Goal: Transaction & Acquisition: Purchase product/service

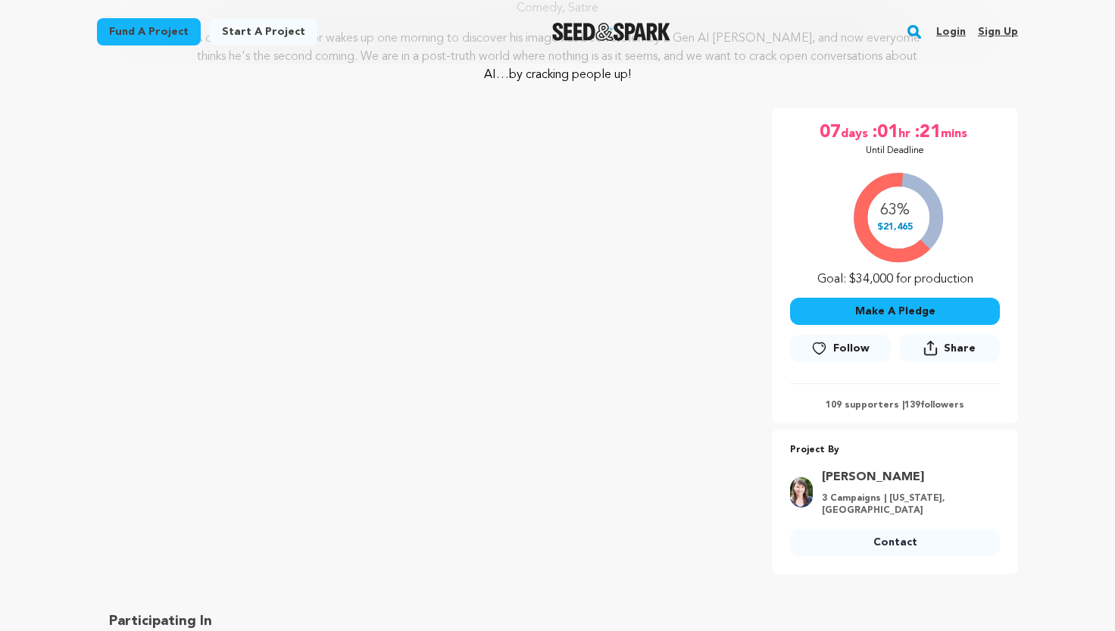
scroll to position [228, 0]
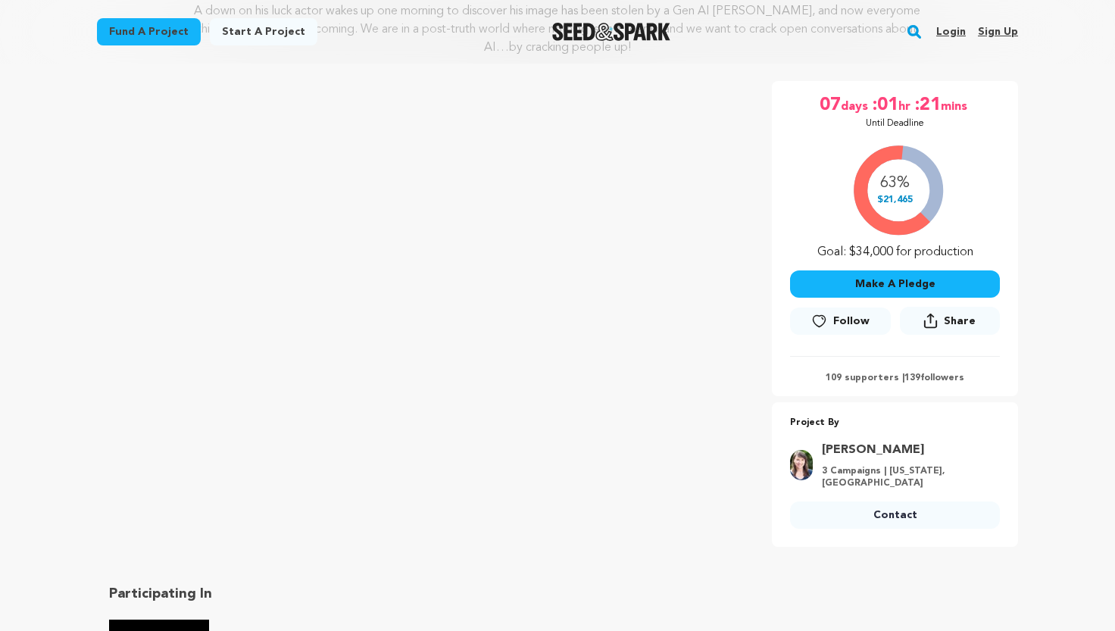
click at [891, 284] on button "Make A Pledge" at bounding box center [895, 283] width 210 height 27
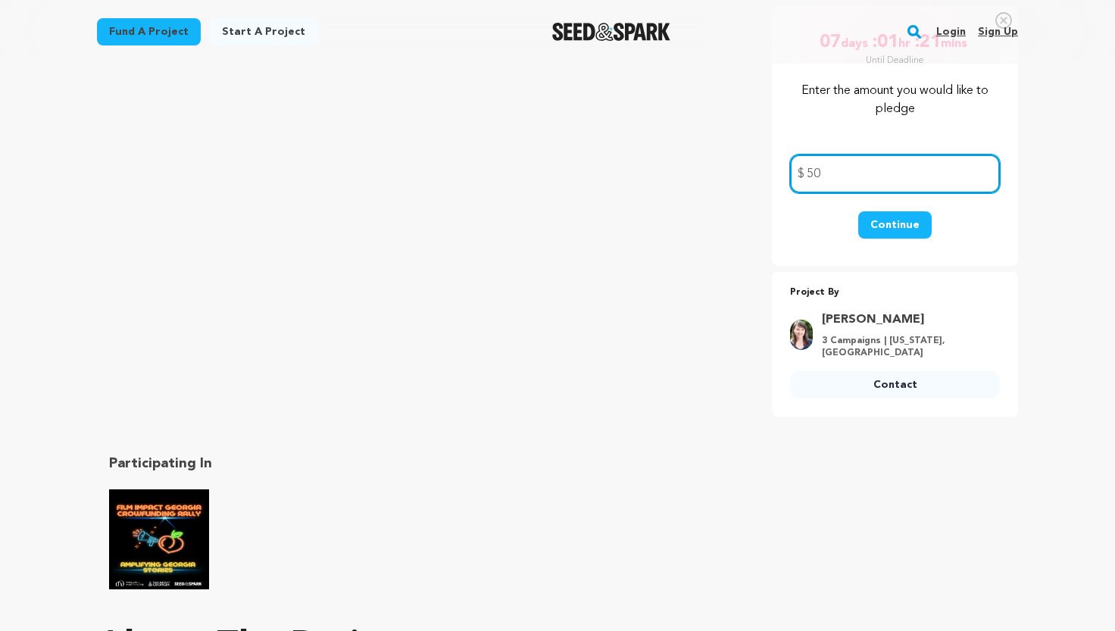
scroll to position [278, 0]
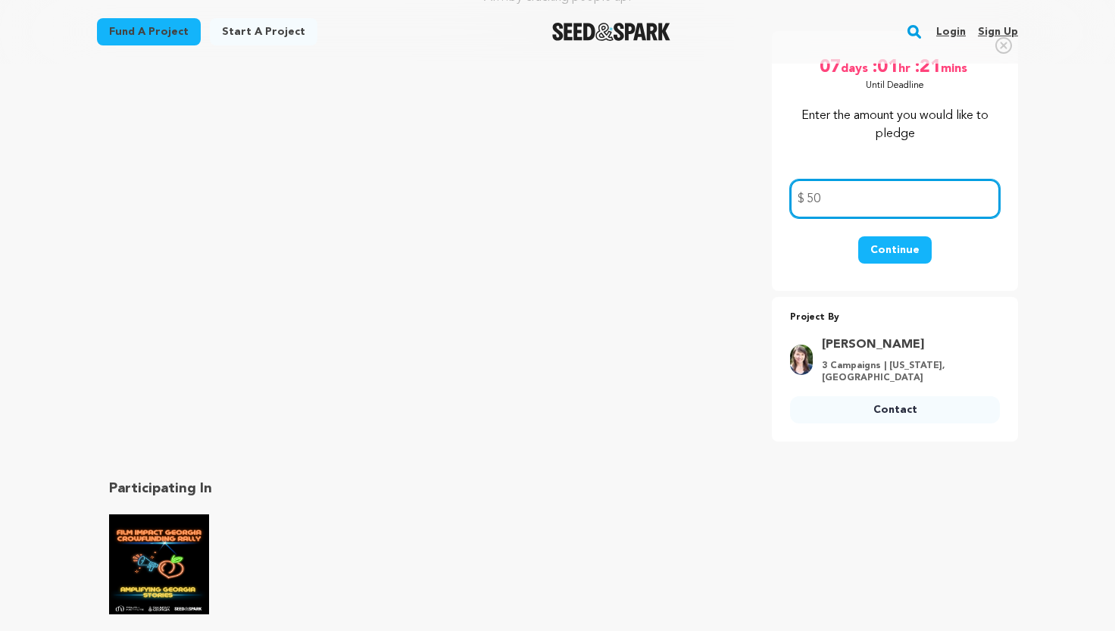
type input "50"
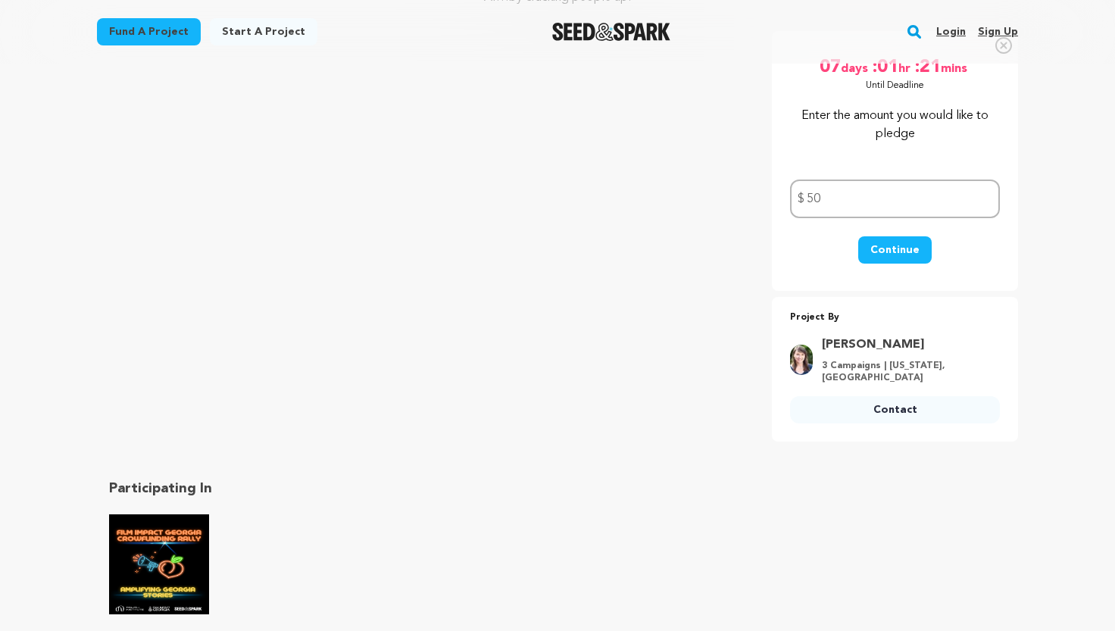
click at [887, 248] on button "Continue" at bounding box center [894, 249] width 73 height 27
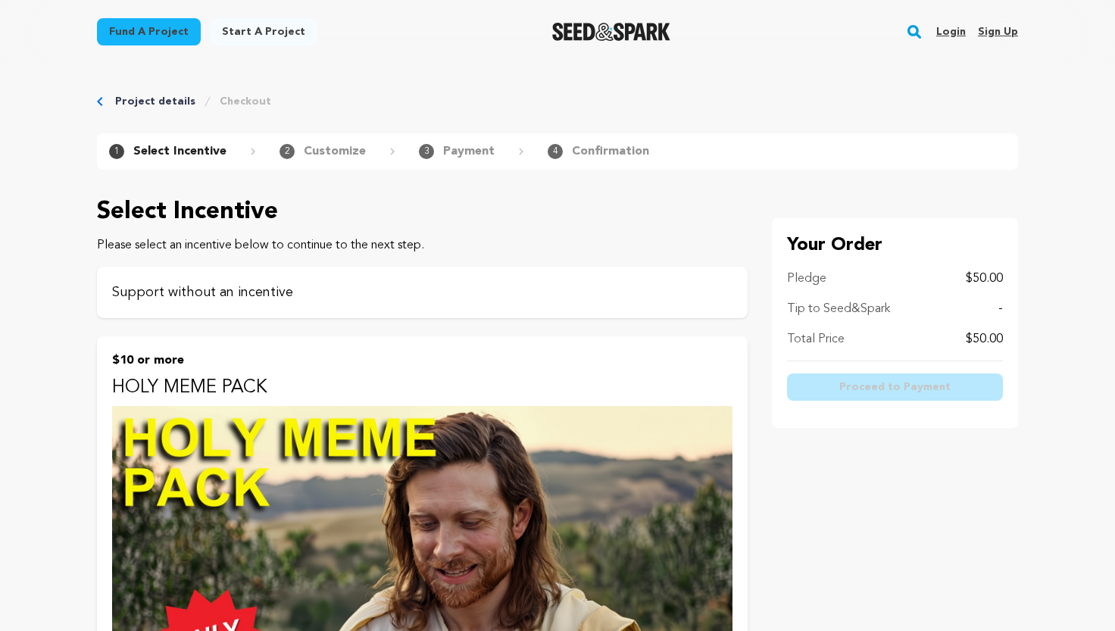
click at [319, 295] on p "Support without an incentive" at bounding box center [422, 292] width 620 height 21
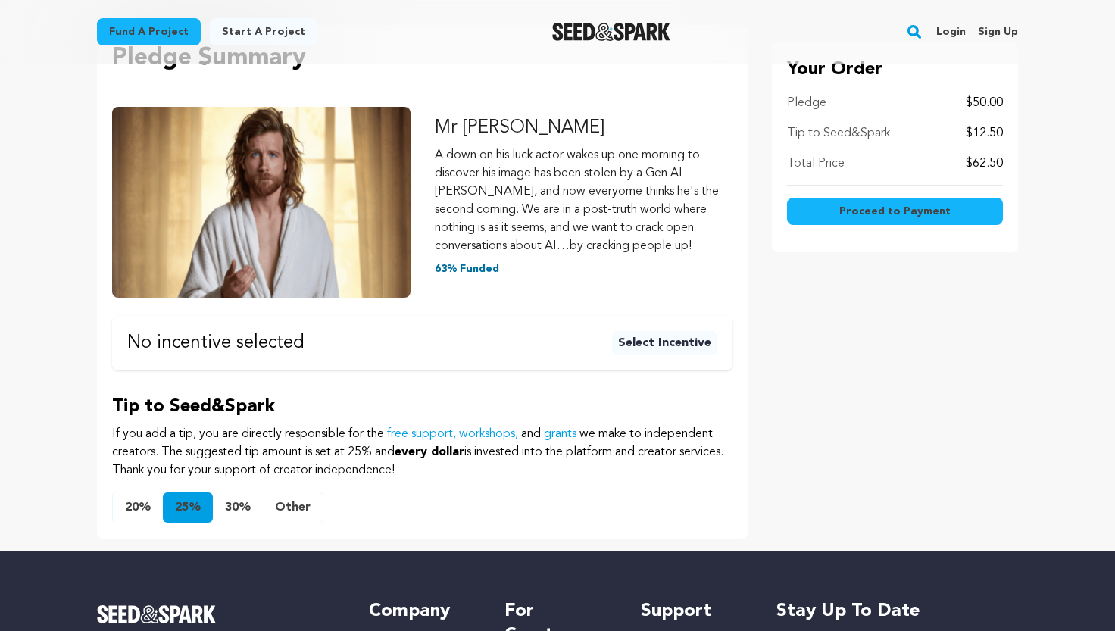
scroll to position [199, 0]
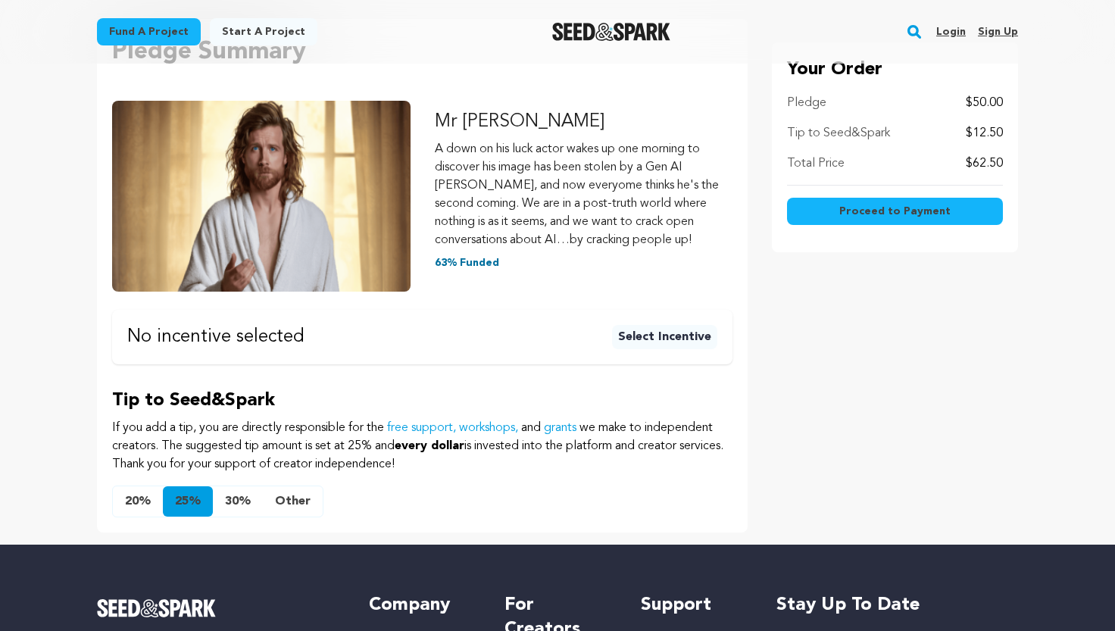
click at [869, 212] on span "Proceed to Payment" at bounding box center [894, 211] width 111 height 15
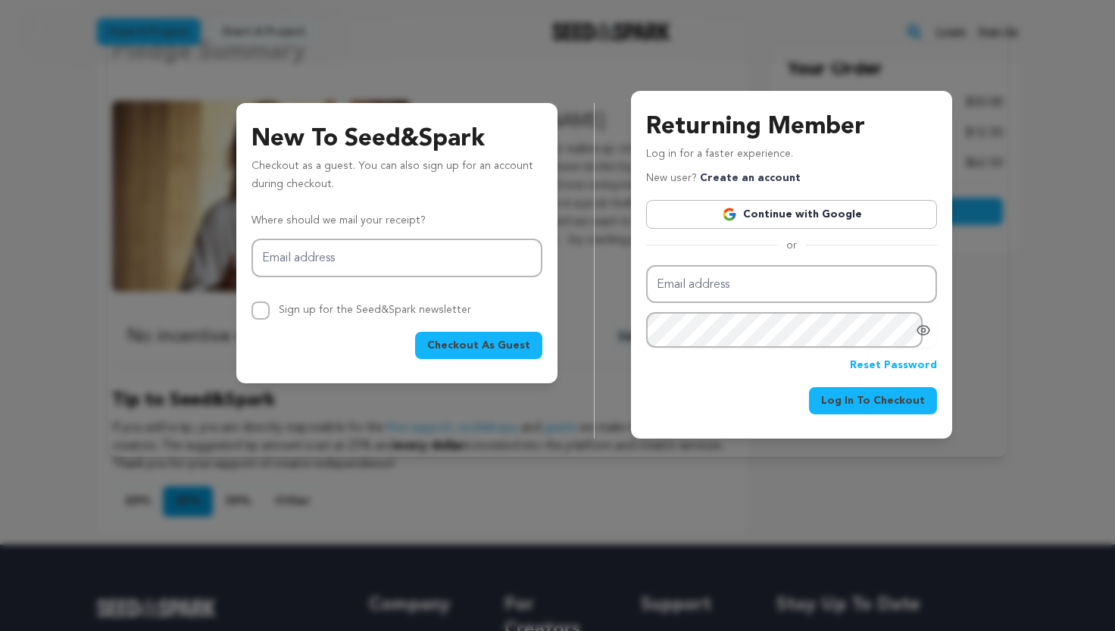
click at [869, 212] on link "Continue with Google" at bounding box center [791, 214] width 291 height 29
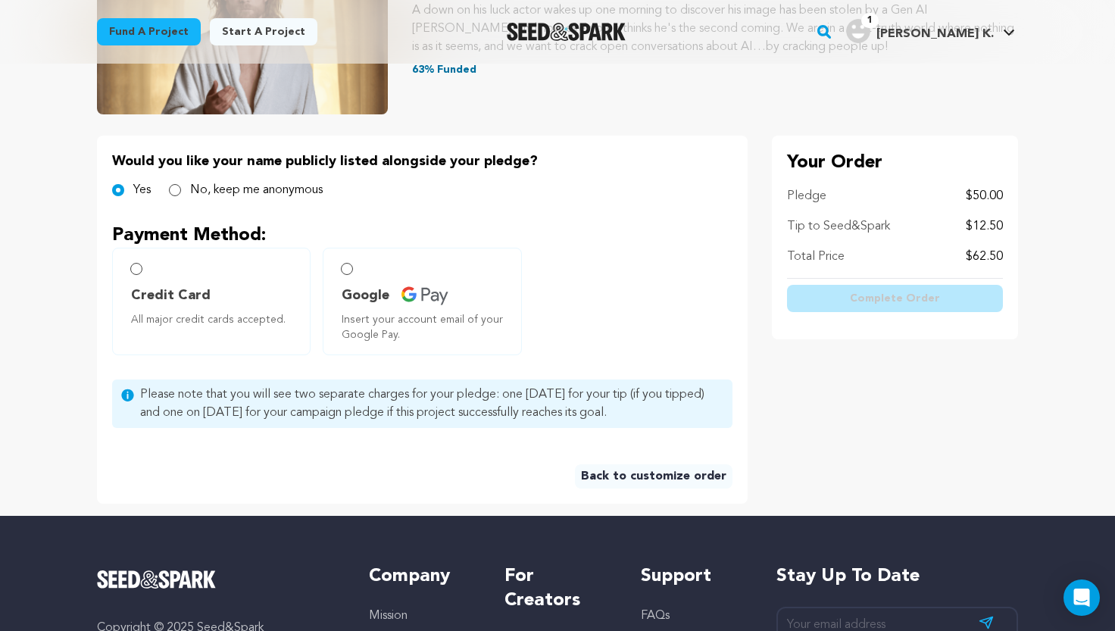
scroll to position [438, 0]
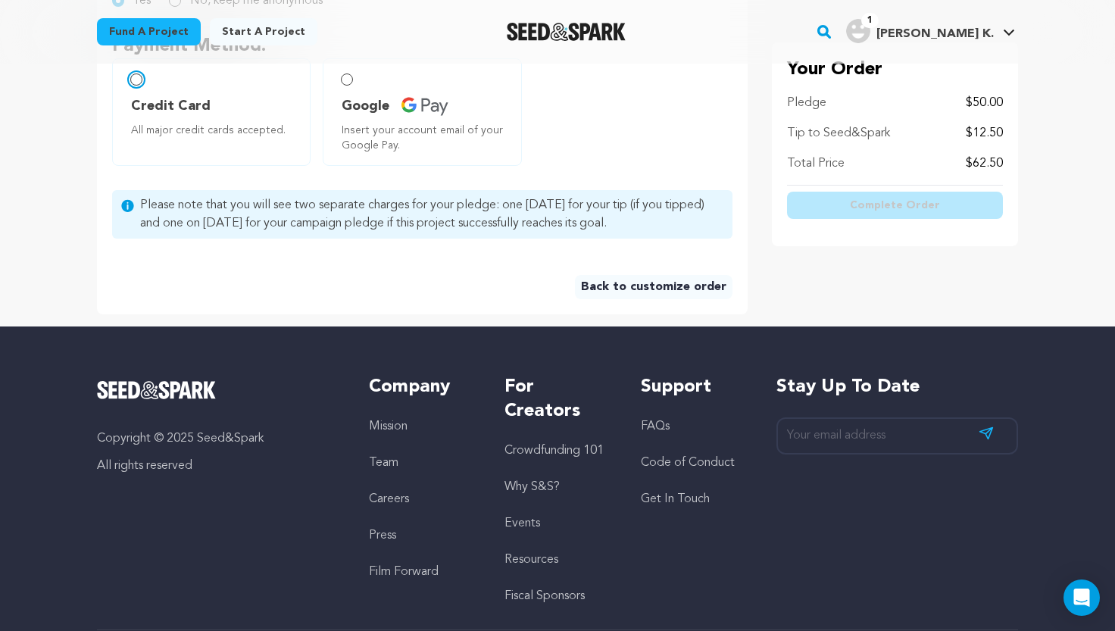
click at [136, 82] on input "Credit Card All major credit cards accepted." at bounding box center [136, 79] width 12 height 12
radio input "false"
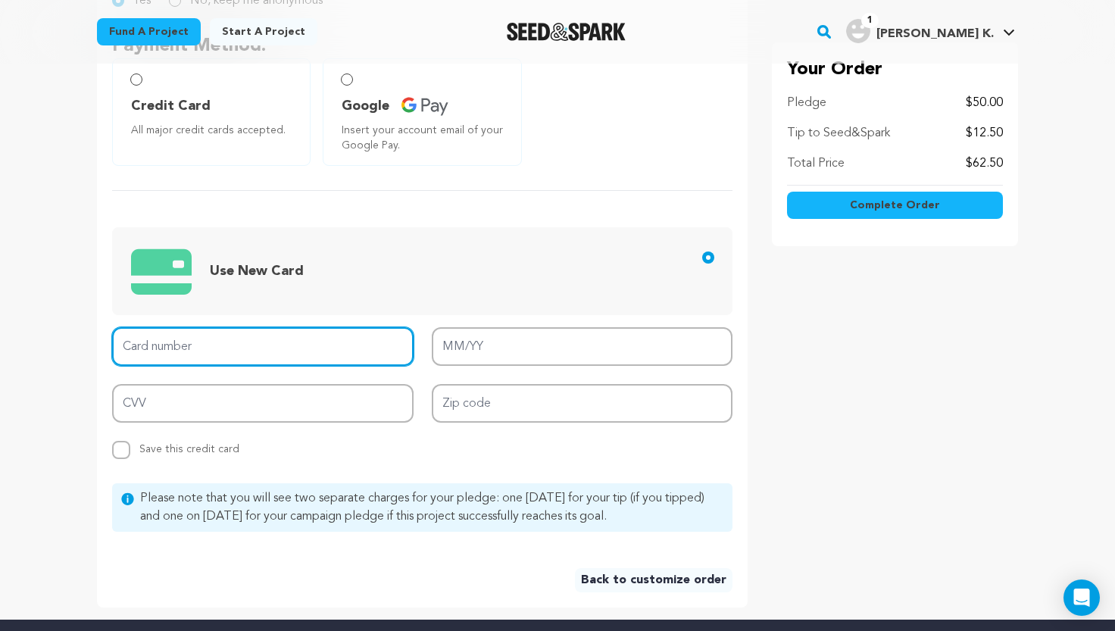
click at [169, 346] on input "Card number" at bounding box center [262, 346] width 301 height 39
type input "4147 1814 6636 6477"
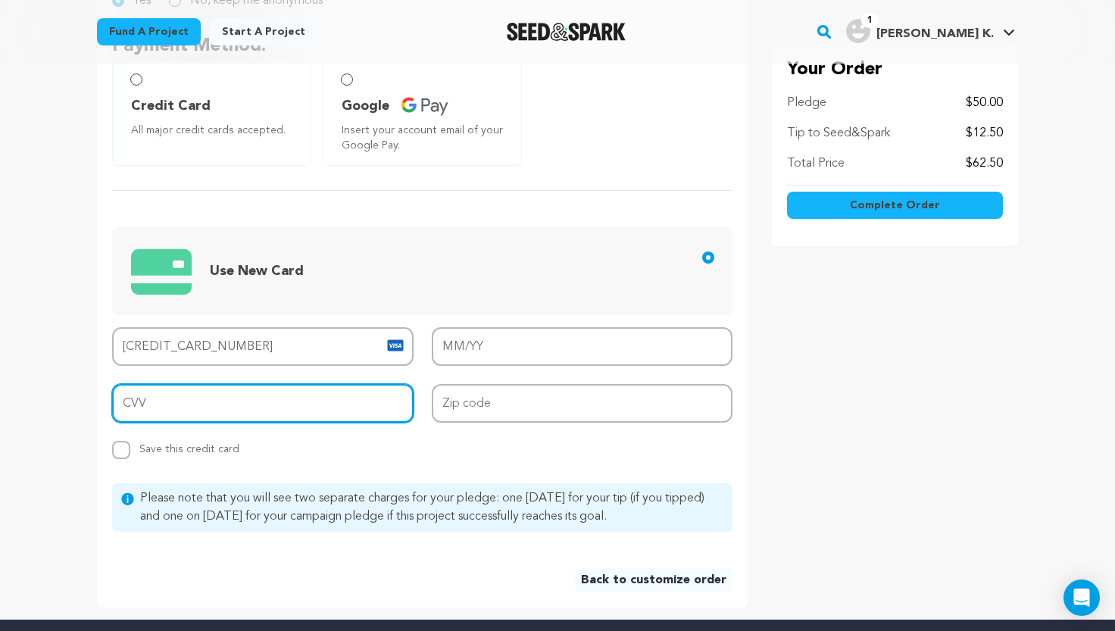
click at [152, 416] on input "CVV" at bounding box center [262, 403] width 301 height 39
type input "942"
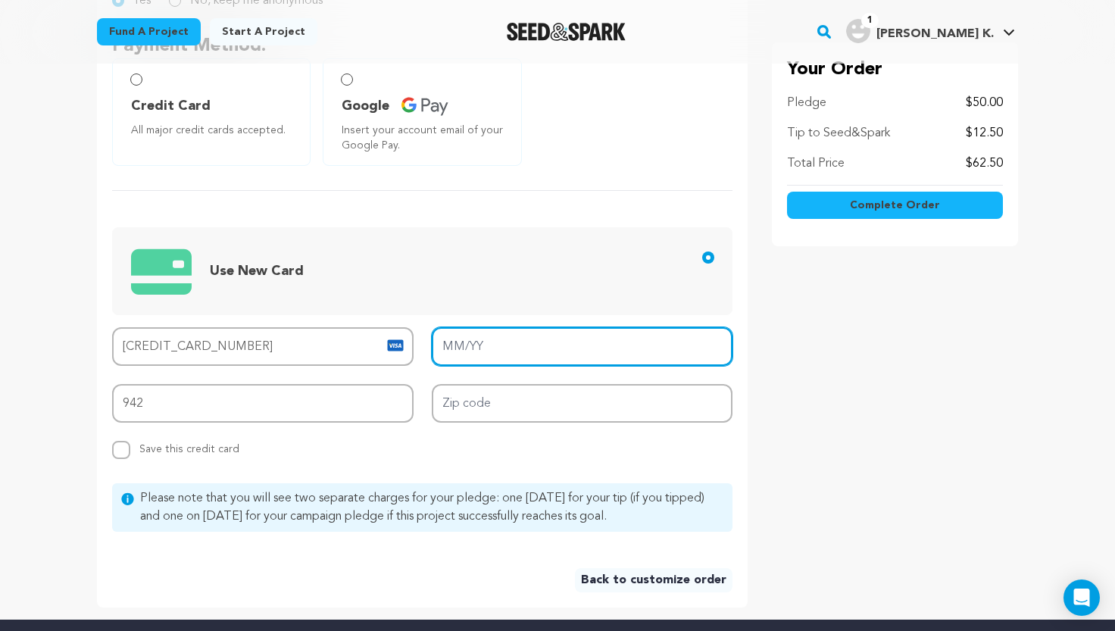
click at [455, 357] on input "MM/YY" at bounding box center [582, 346] width 301 height 39
type input "06/28"
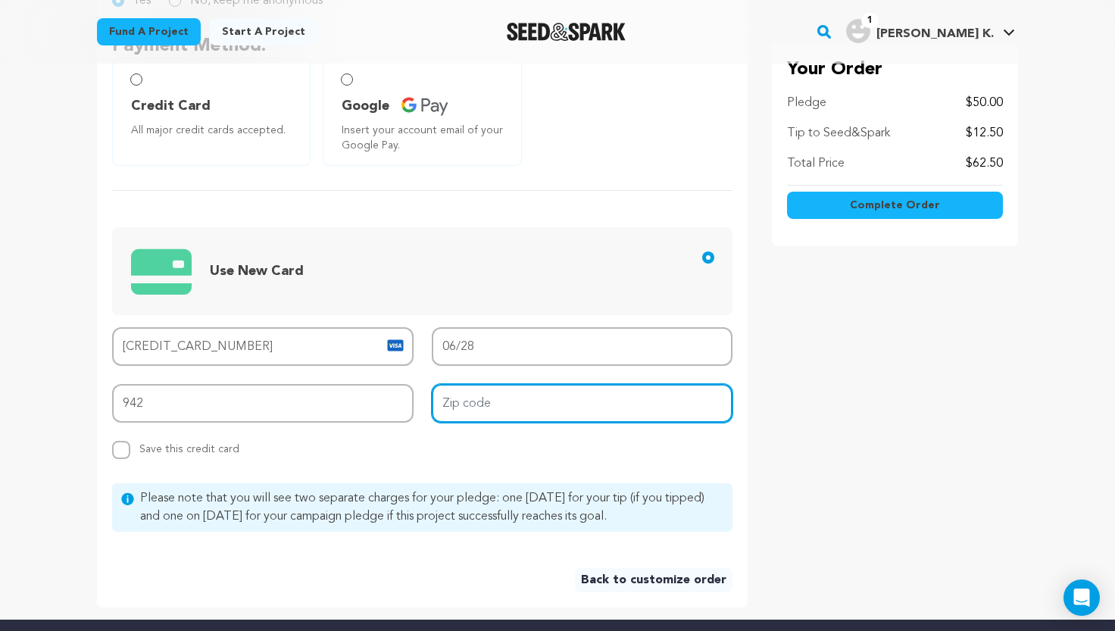
click at [471, 406] on input "Zip code" at bounding box center [582, 403] width 301 height 39
type input "30324"
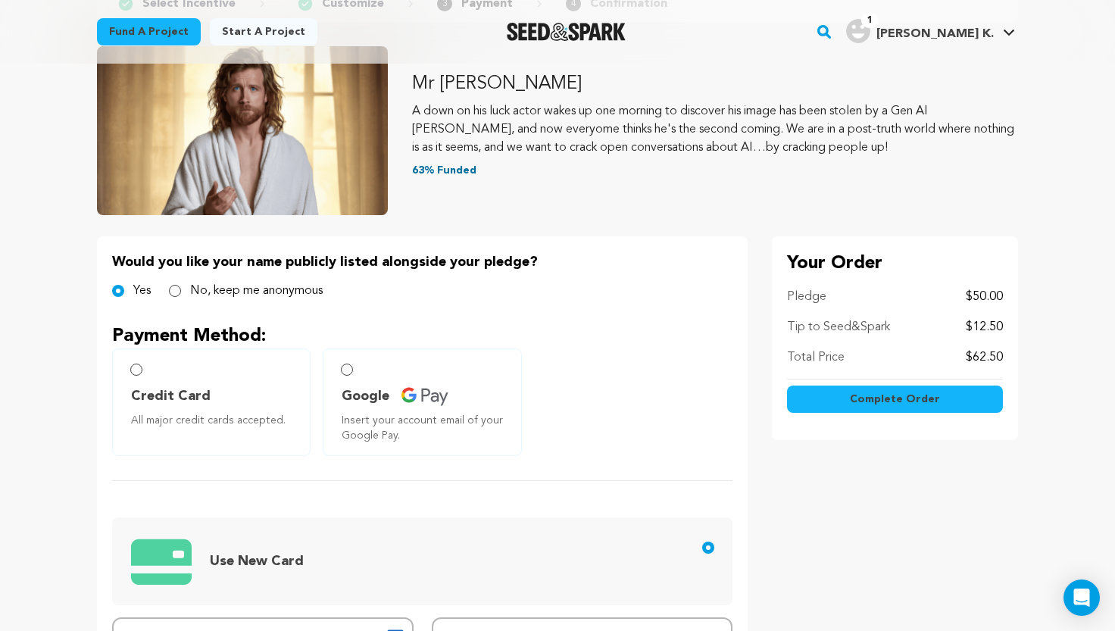
scroll to position [153, 0]
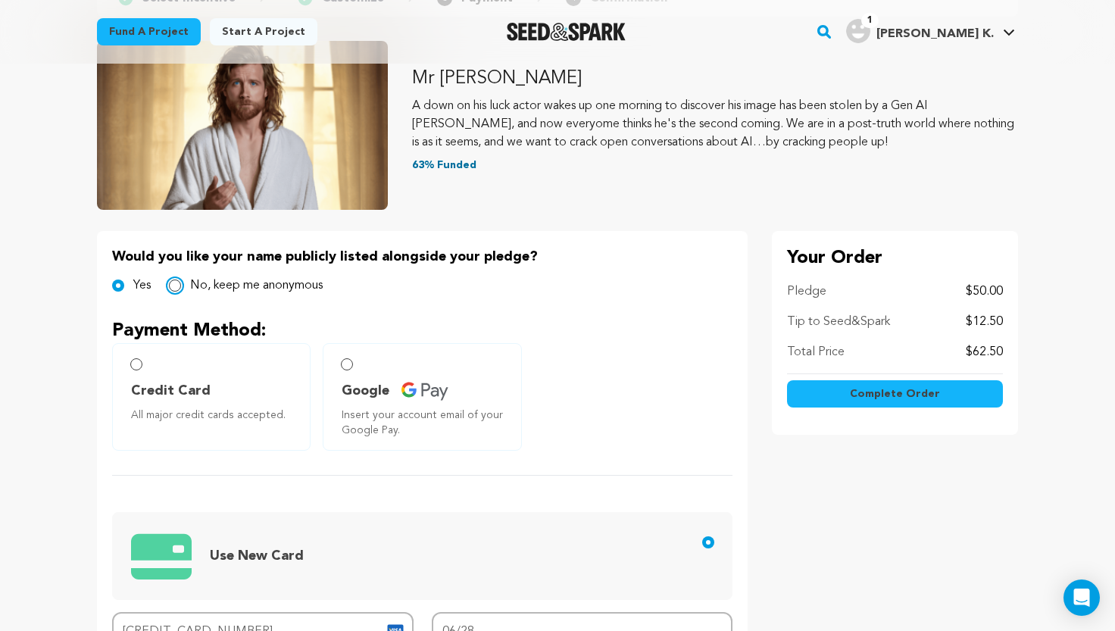
click at [177, 288] on input "No, keep me anonymous" at bounding box center [175, 285] width 12 height 12
radio input "true"
click at [886, 396] on span "Complete Order" at bounding box center [895, 393] width 90 height 15
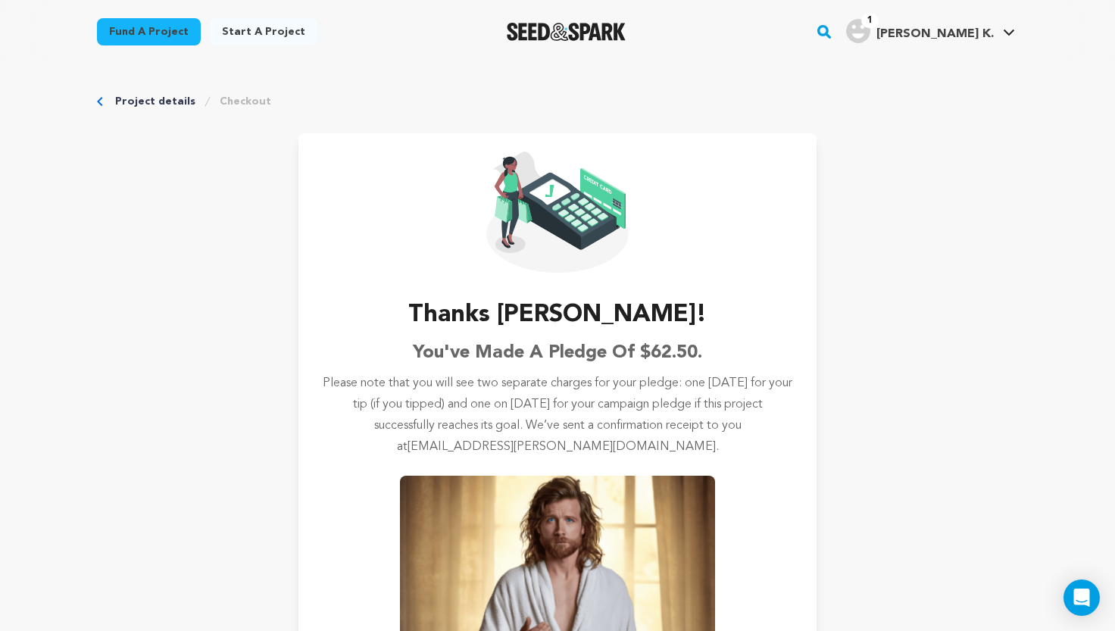
click at [145, 99] on link "Project details" at bounding box center [155, 101] width 80 height 15
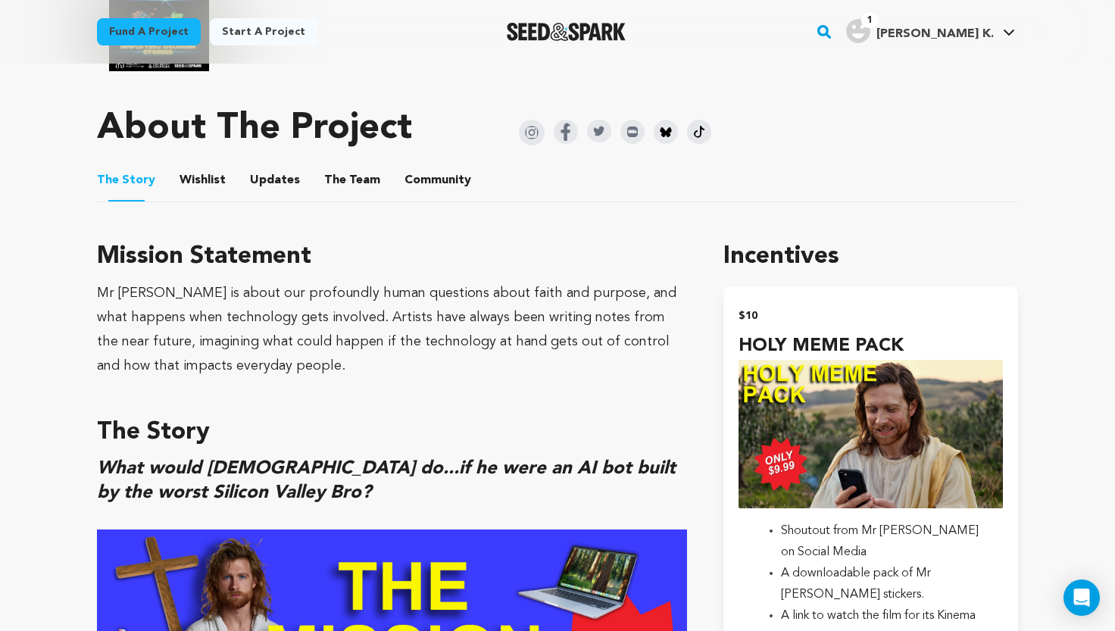
scroll to position [910, 0]
